Goal: Check status: Check status

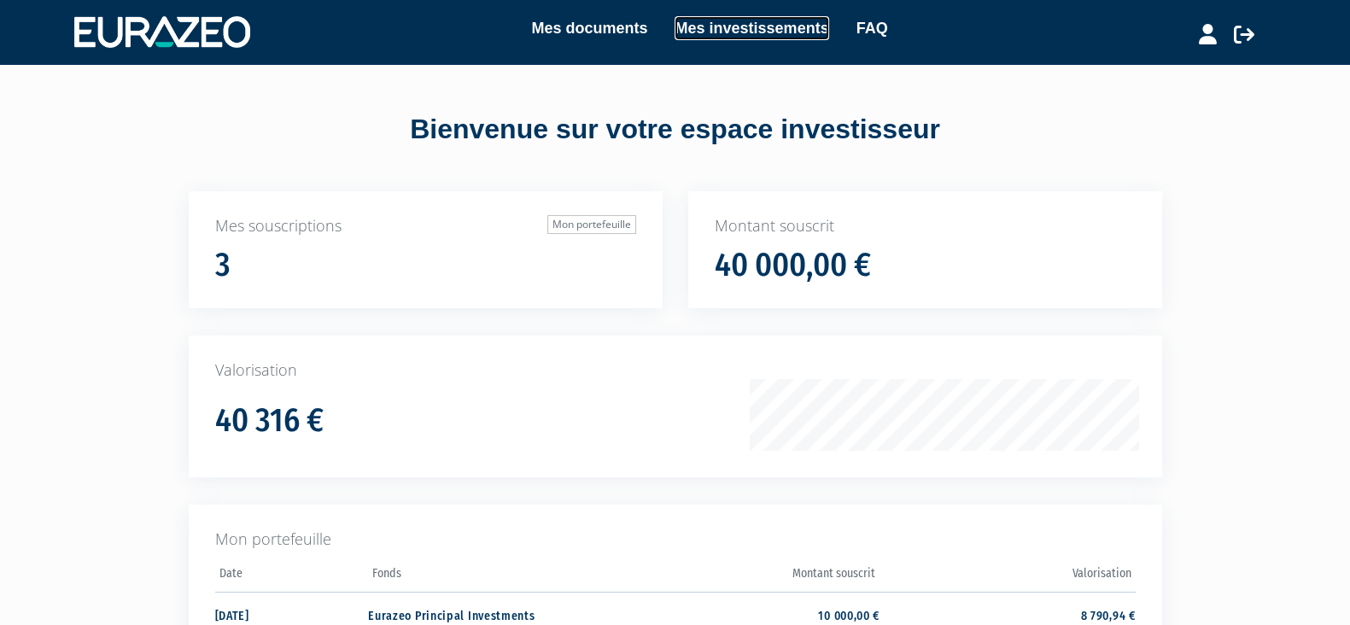
click at [714, 16] on link "Mes investissements" at bounding box center [751, 28] width 154 height 24
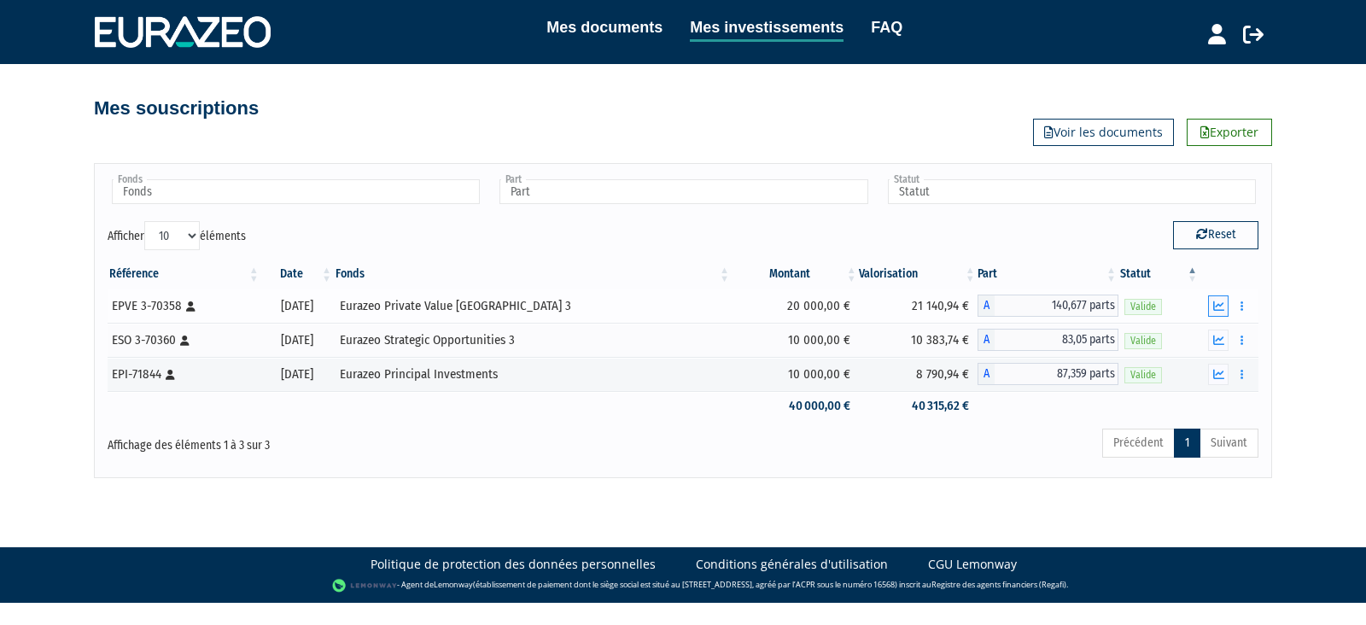
click at [1218, 306] on icon "button" at bounding box center [1218, 306] width 11 height 11
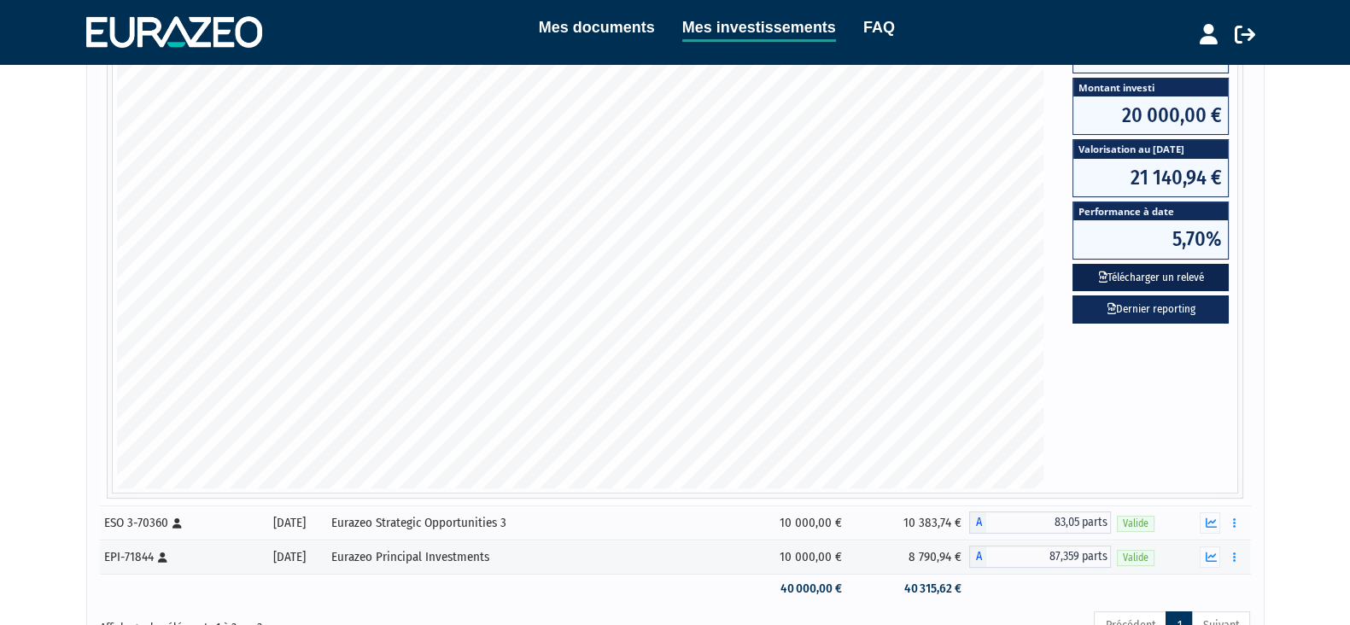
scroll to position [506, 0]
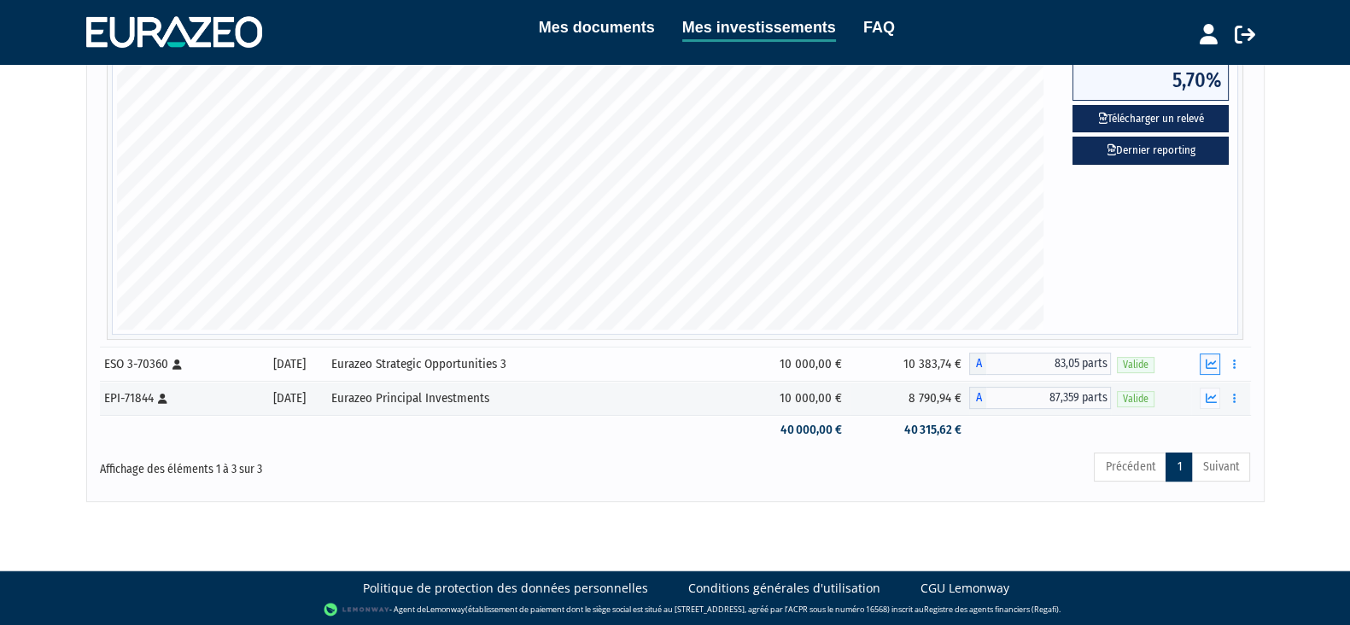
click at [1217, 368] on button "button" at bounding box center [1209, 363] width 20 height 21
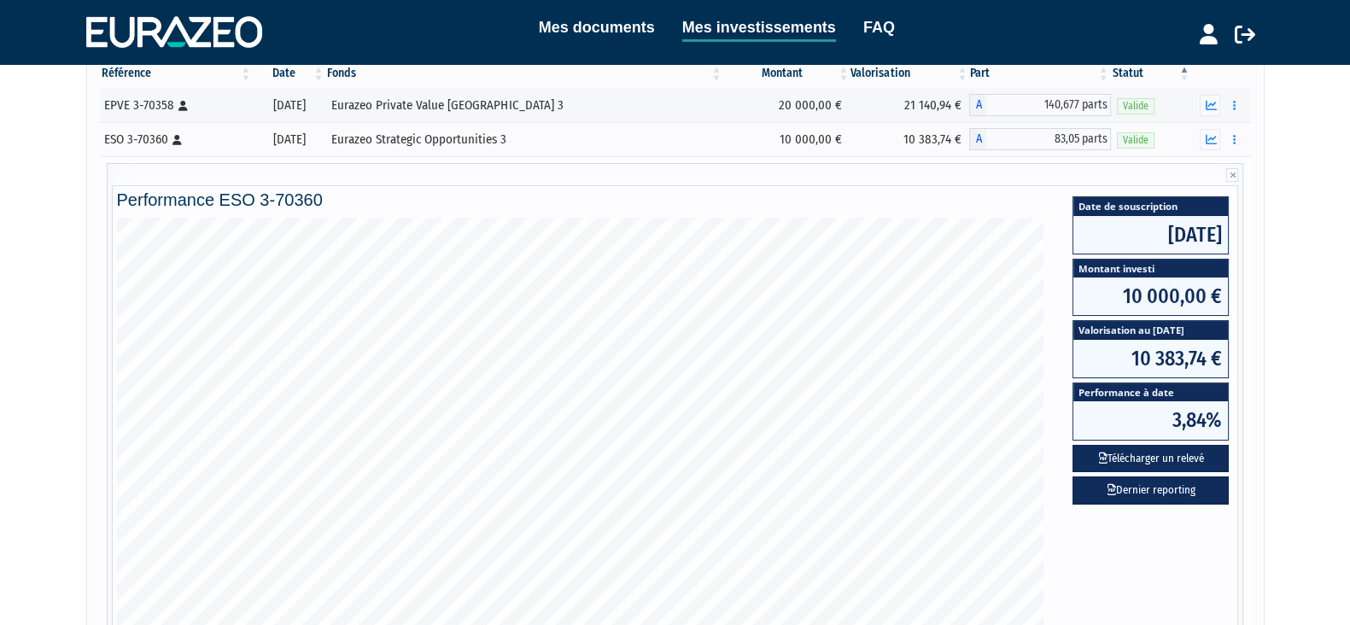
scroll to position [167, 0]
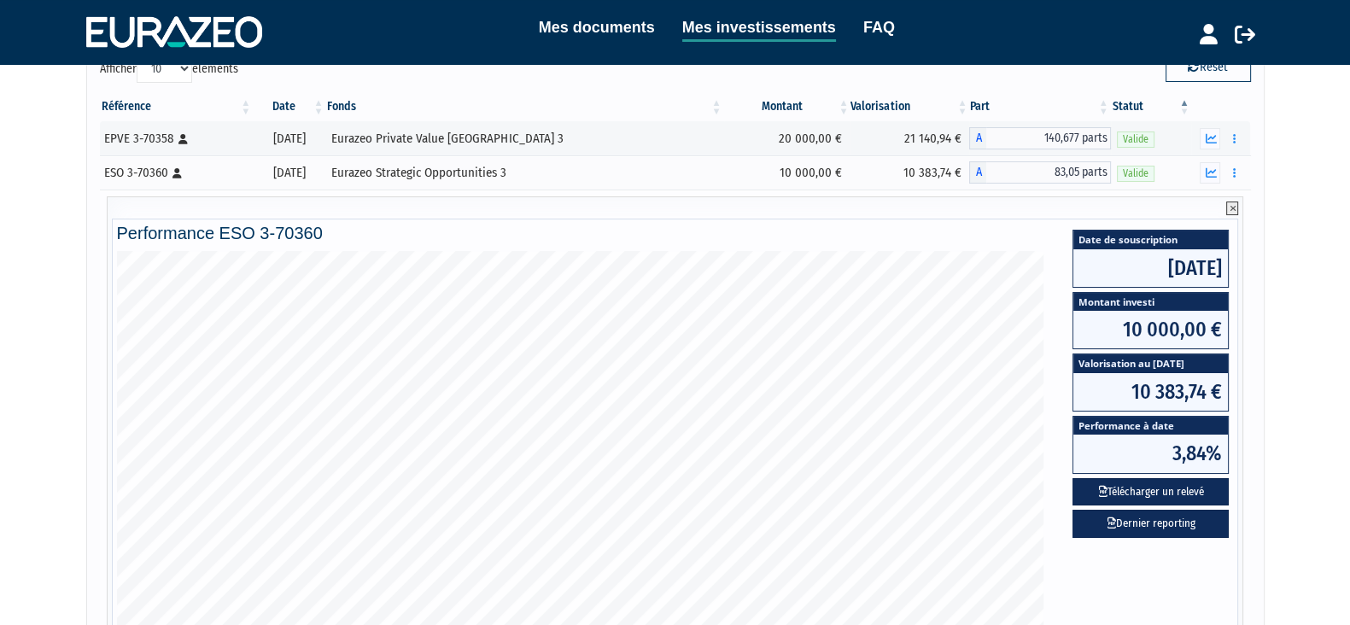
click at [1238, 210] on icon at bounding box center [1232, 208] width 12 height 14
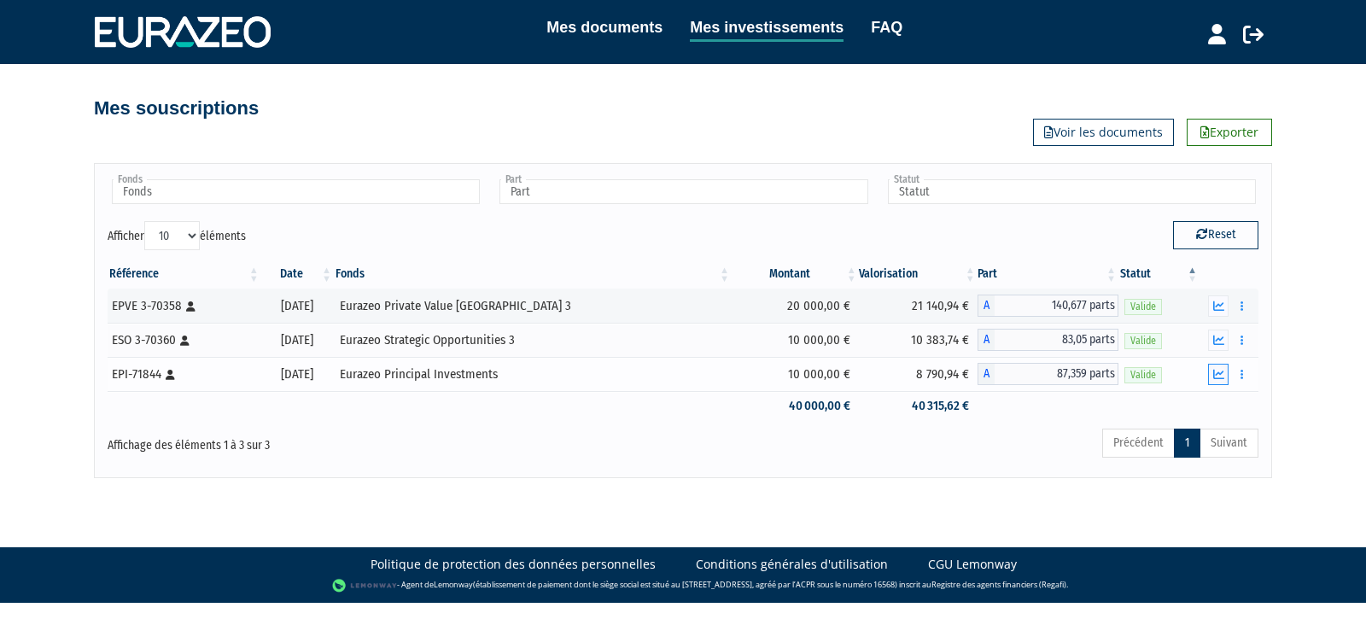
click at [1222, 371] on icon "button" at bounding box center [1218, 374] width 11 height 11
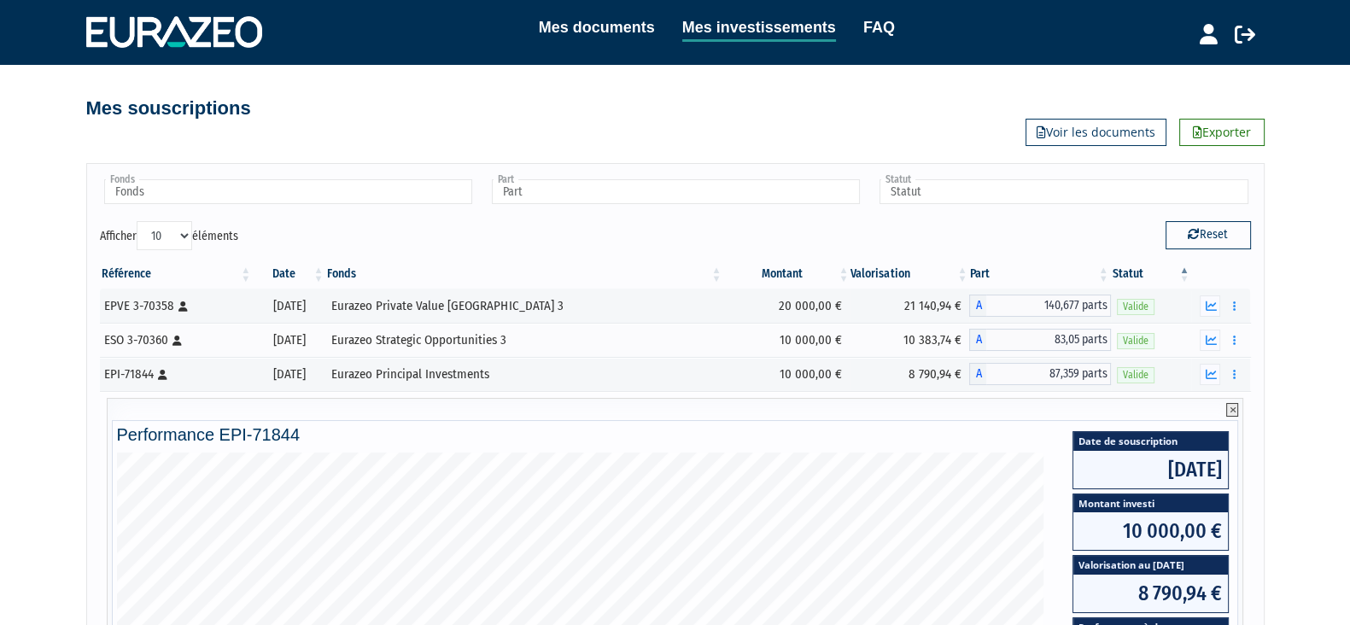
click at [1231, 403] on icon at bounding box center [1232, 410] width 12 height 14
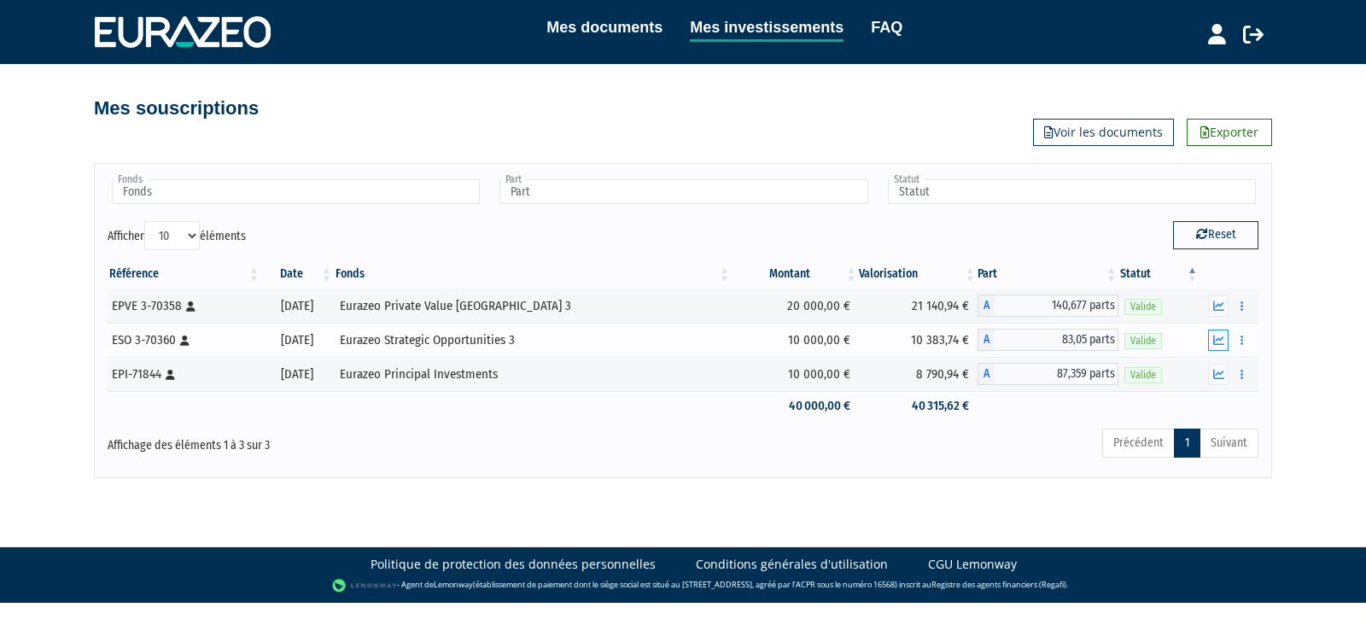
click at [1220, 341] on icon "button" at bounding box center [1218, 340] width 11 height 11
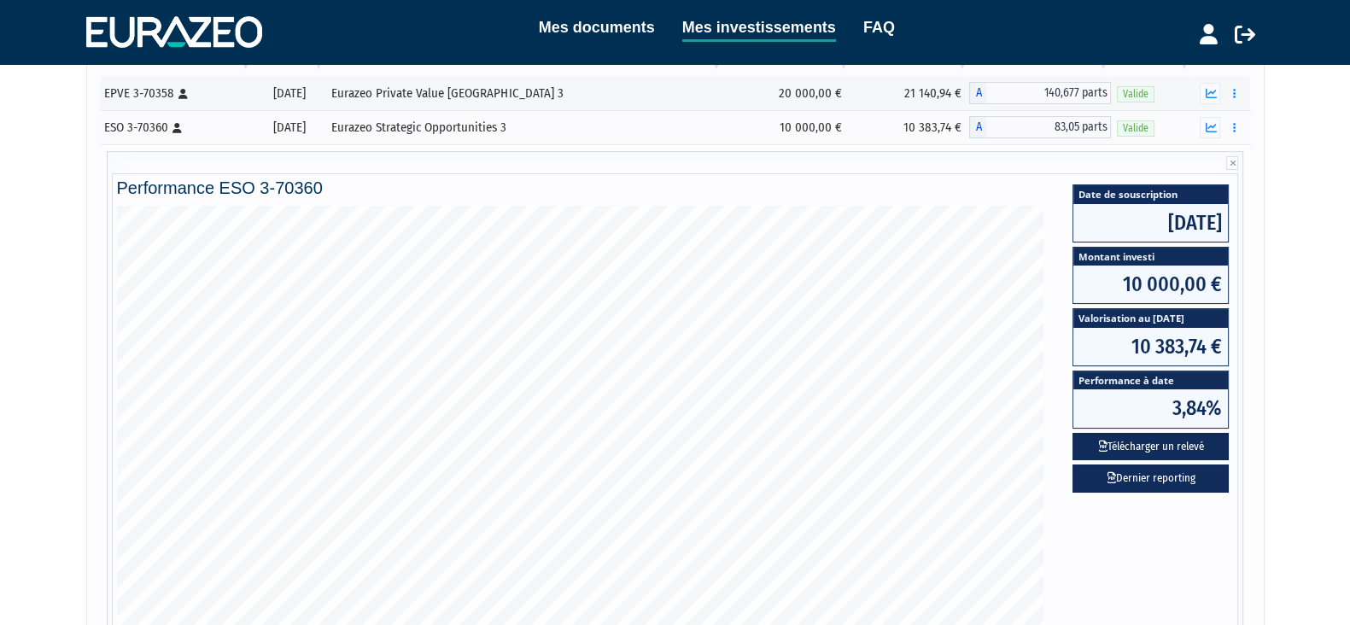
scroll to position [106, 0]
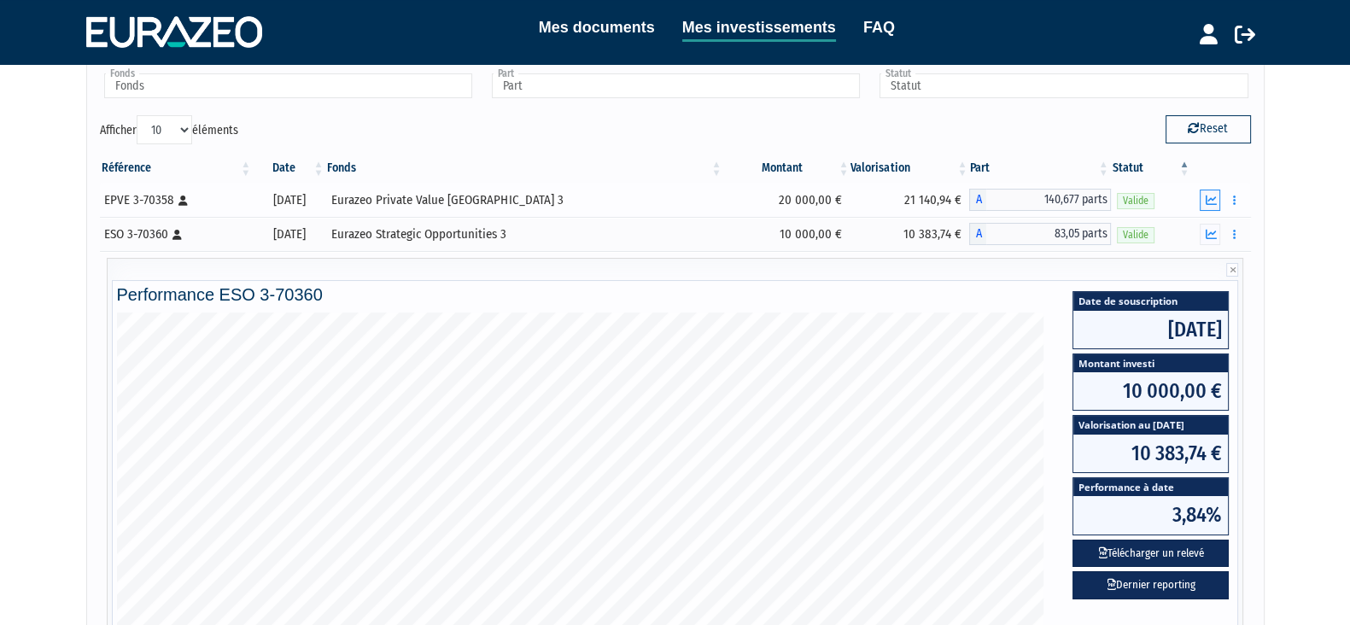
click at [1207, 198] on icon "button" at bounding box center [1210, 200] width 11 height 11
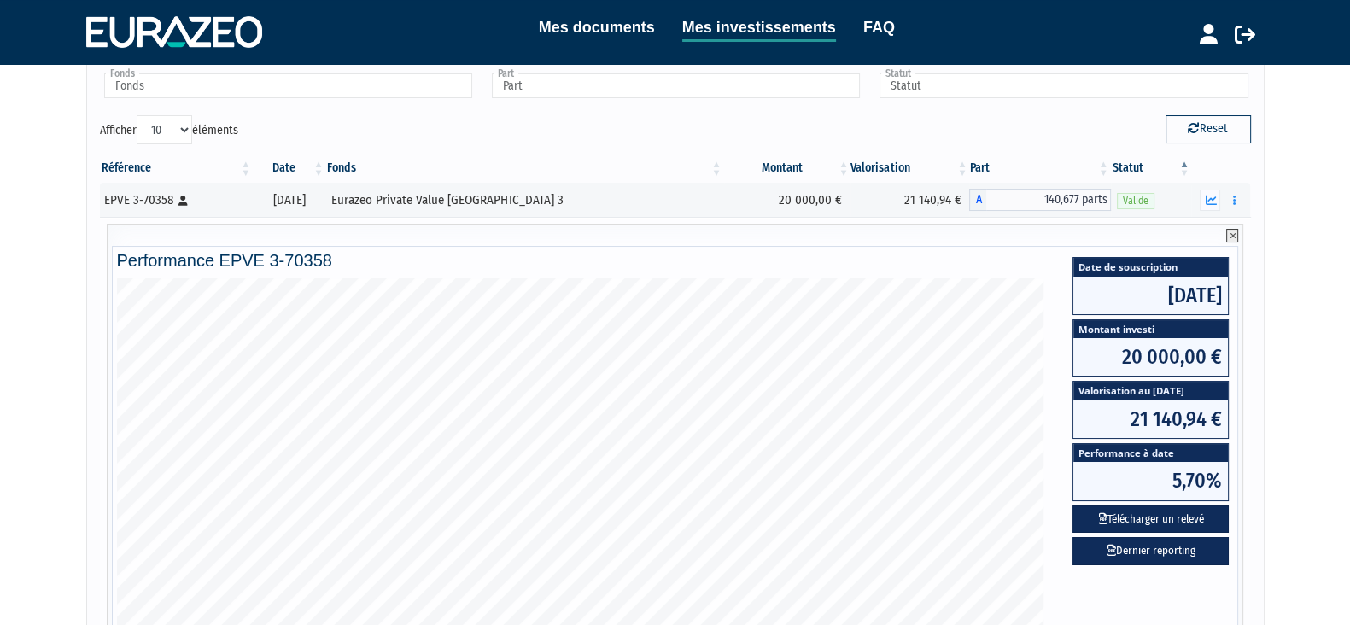
click at [1234, 235] on icon at bounding box center [1232, 236] width 12 height 14
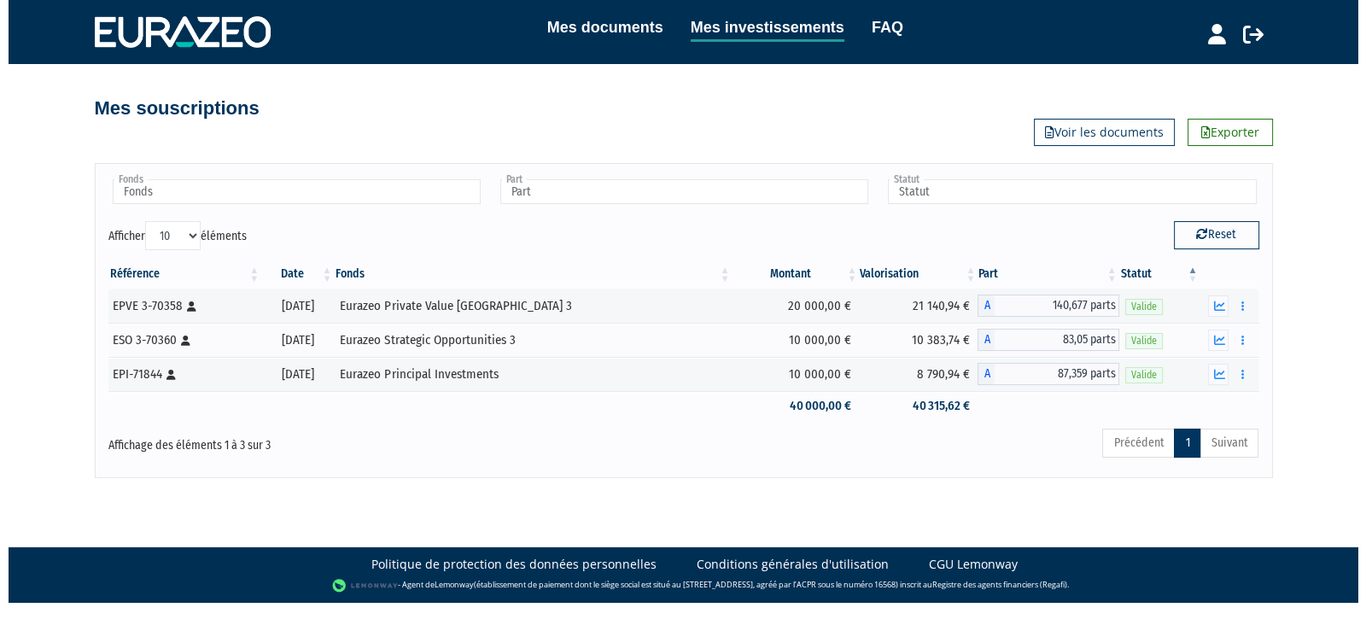
scroll to position [0, 0]
